Goal: Navigation & Orientation: Find specific page/section

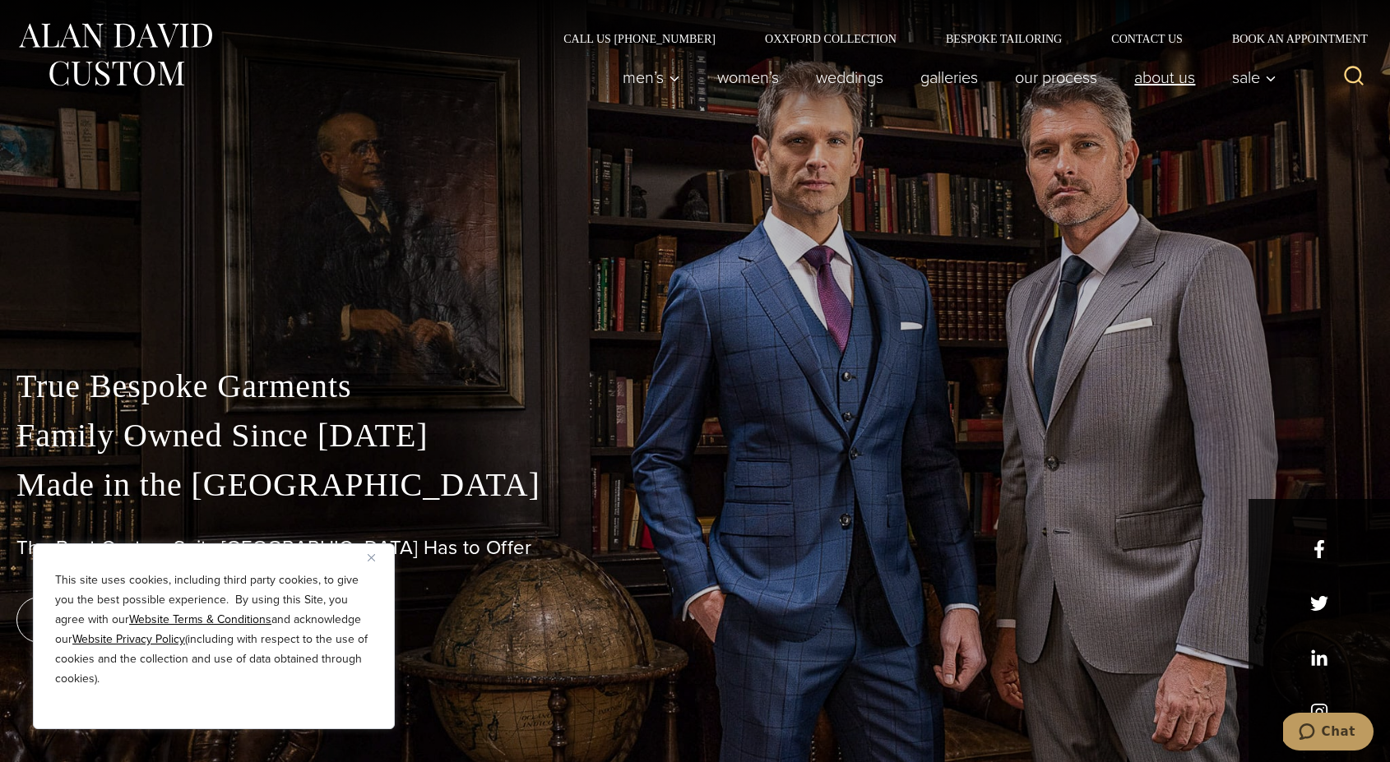
click at [1138, 82] on link "About Us" at bounding box center [1165, 77] width 98 height 33
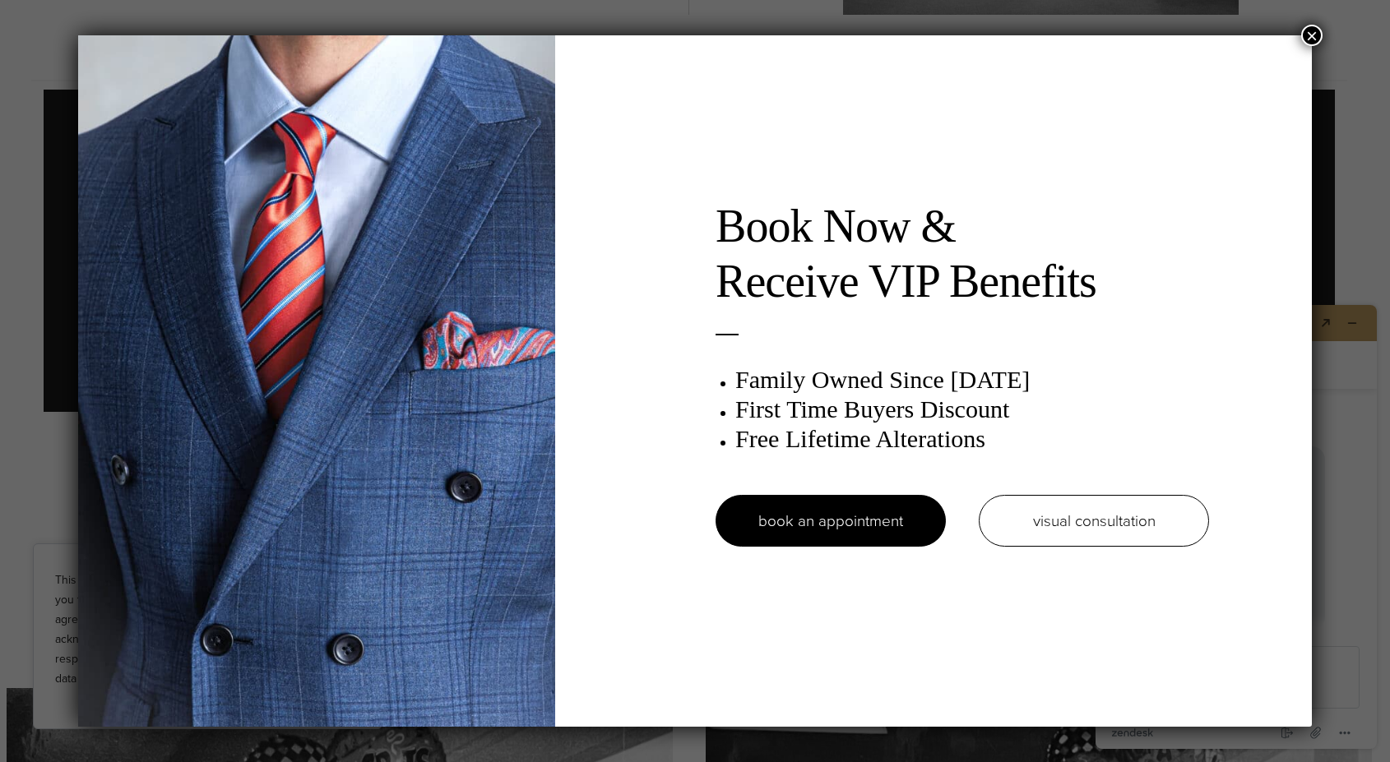
click at [1310, 35] on button "×" at bounding box center [1311, 35] width 21 height 21
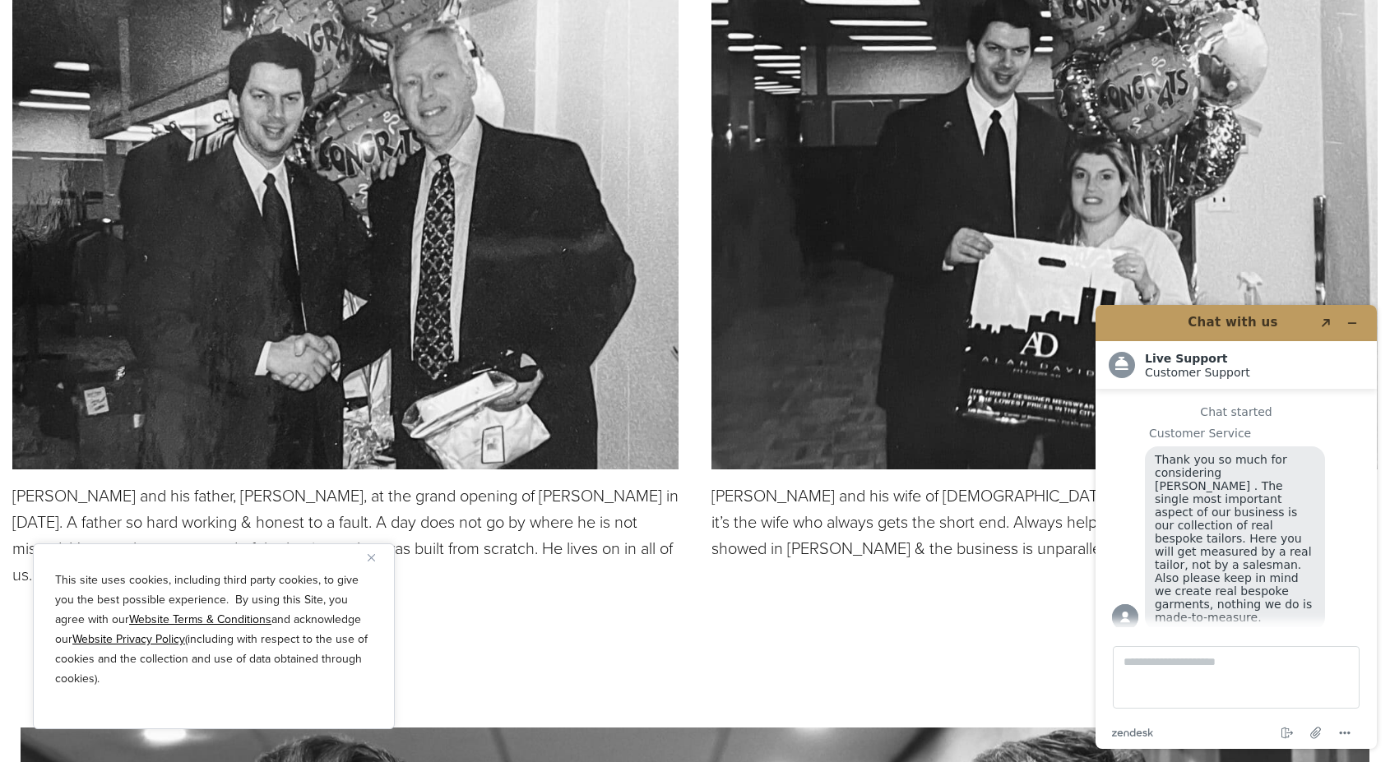
scroll to position [4409, 0]
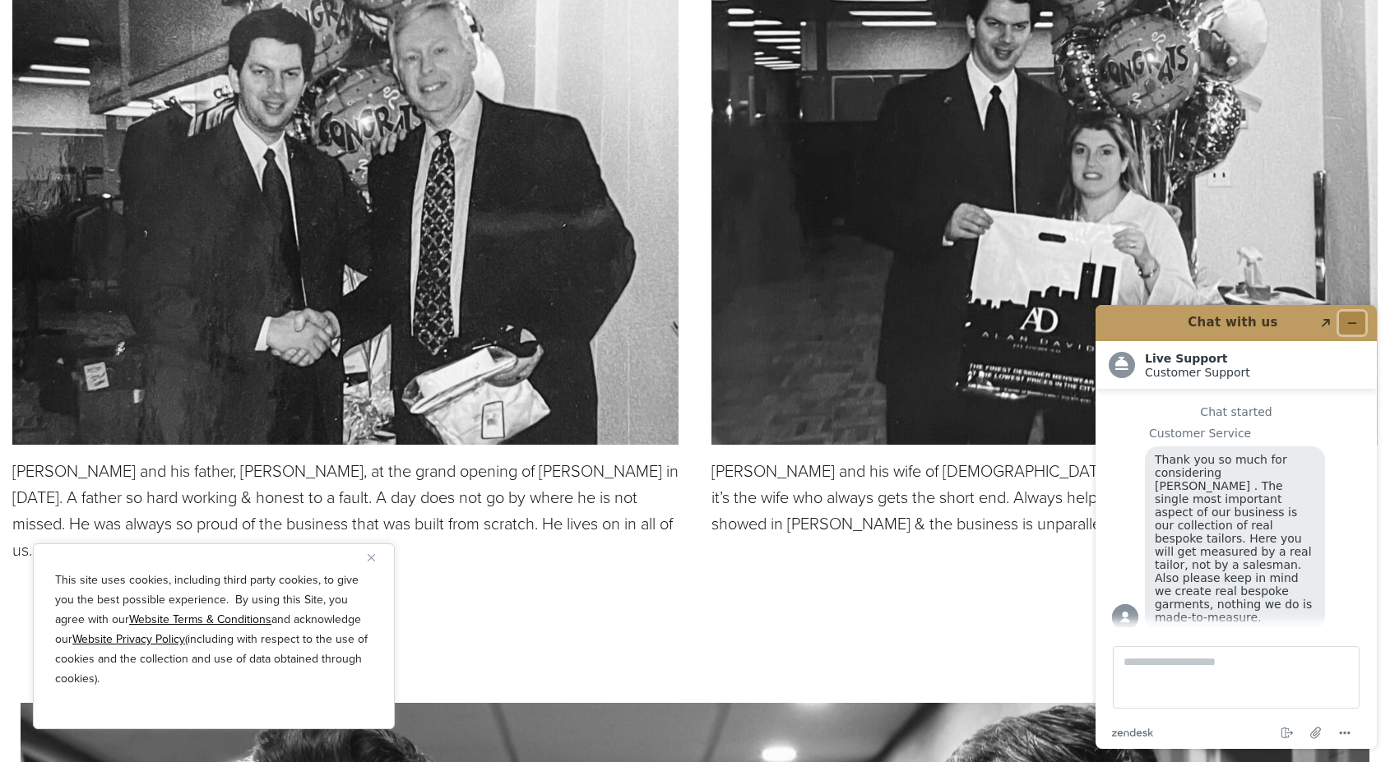
click at [1360, 319] on button "Minimise widget" at bounding box center [1352, 323] width 26 height 23
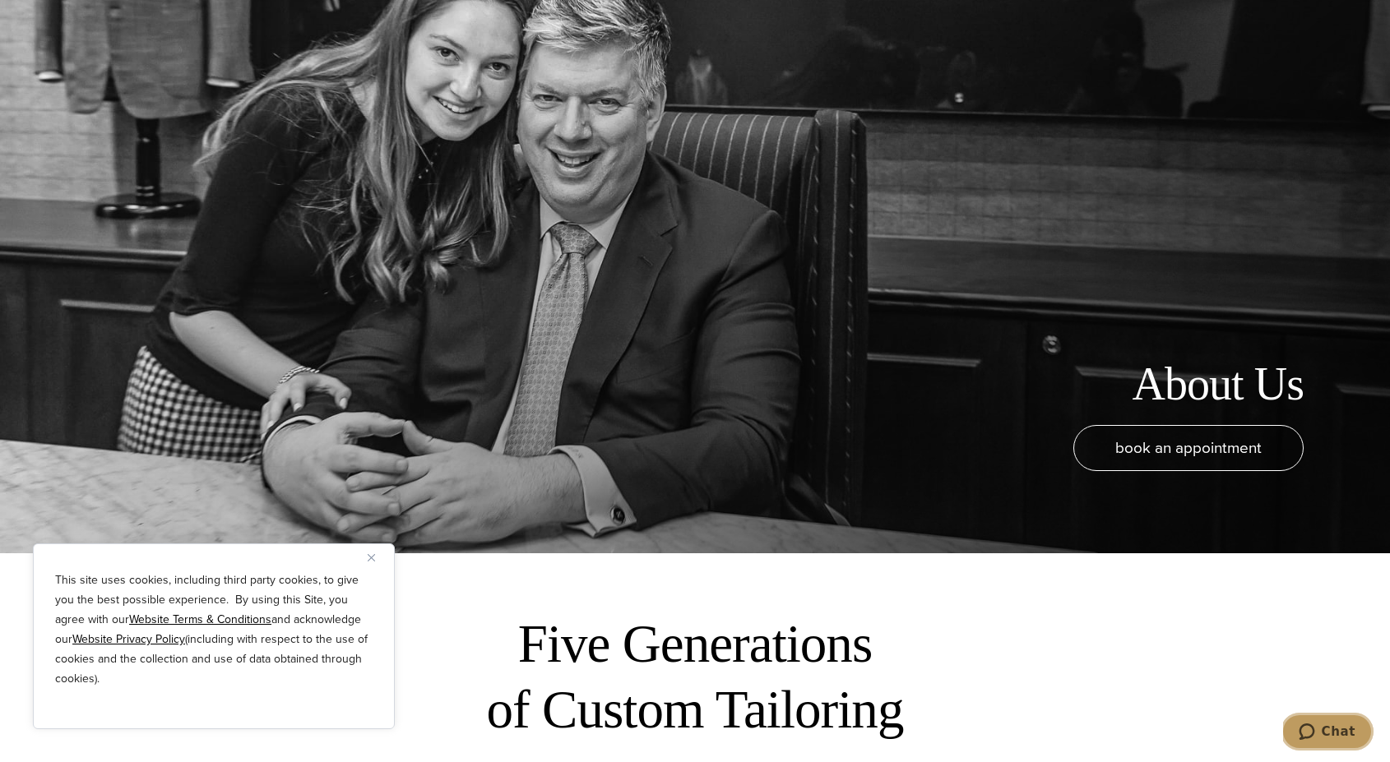
scroll to position [0, 0]
